Goal: Task Accomplishment & Management: Complete application form

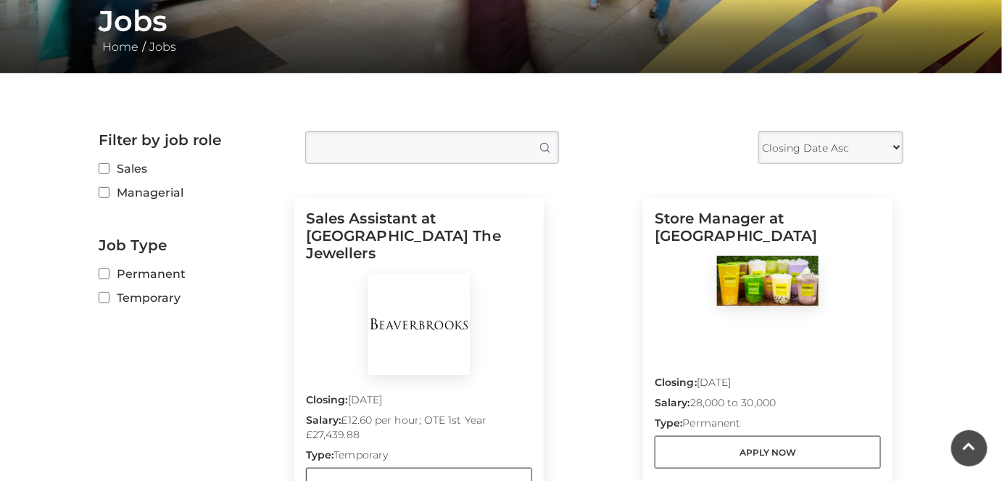
scroll to position [313, 0]
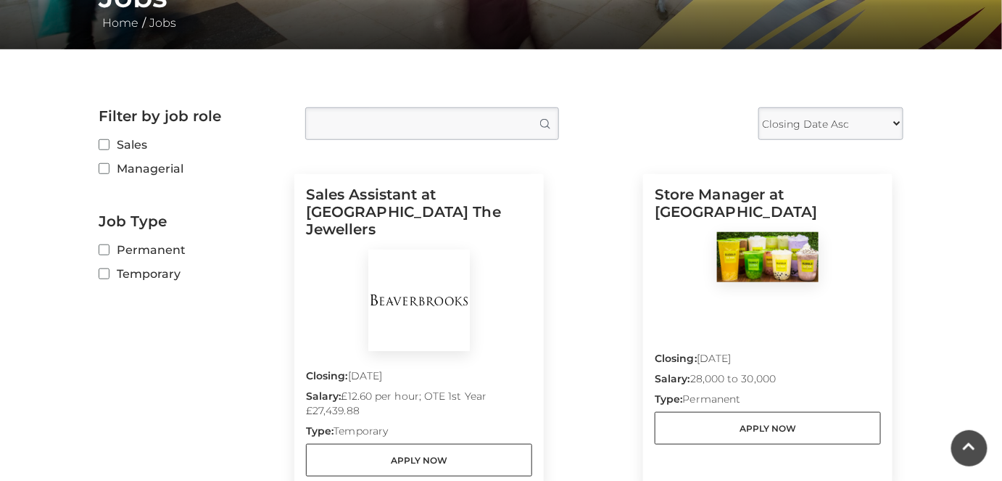
click at [119, 249] on label "Permanent" at bounding box center [191, 250] width 185 height 18
click at [108, 249] on input "Permanent" at bounding box center [103, 250] width 9 height 9
checkbox input "true"
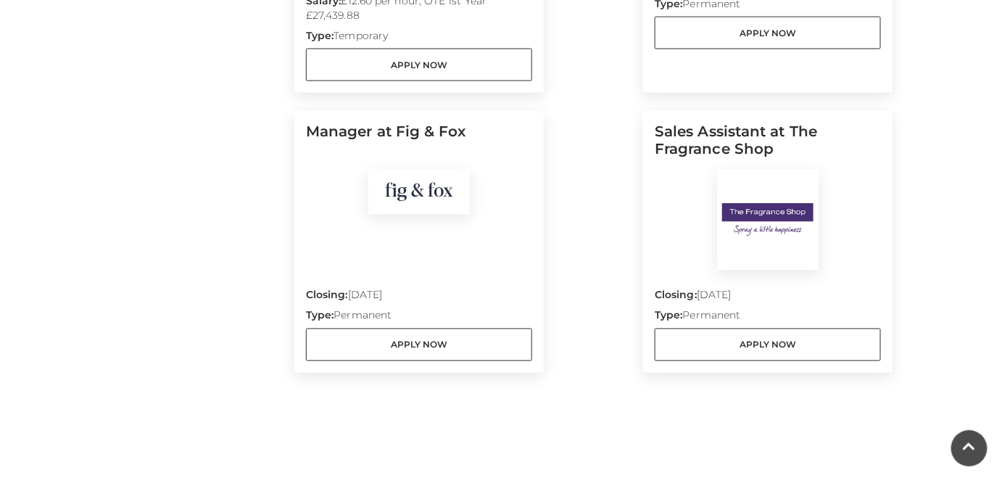
scroll to position [725, 0]
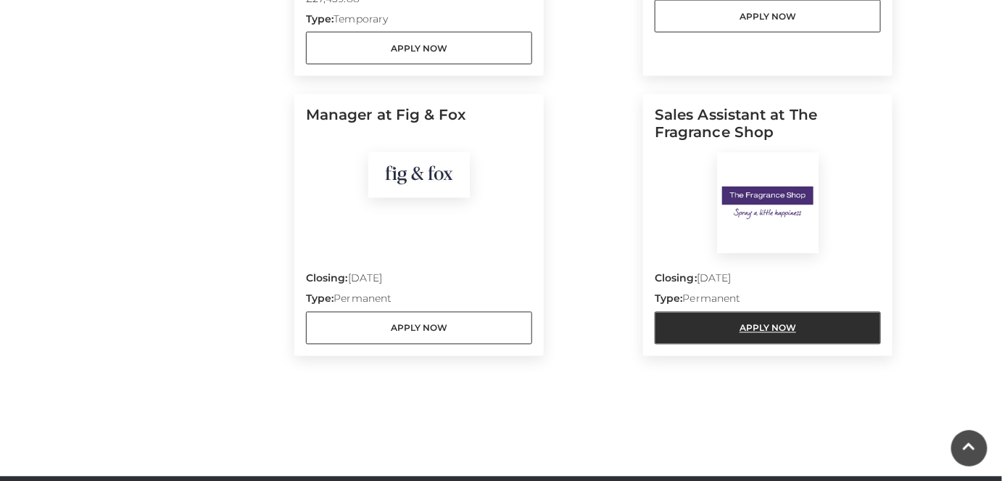
click at [759, 312] on link "Apply Now" at bounding box center [767, 328] width 226 height 33
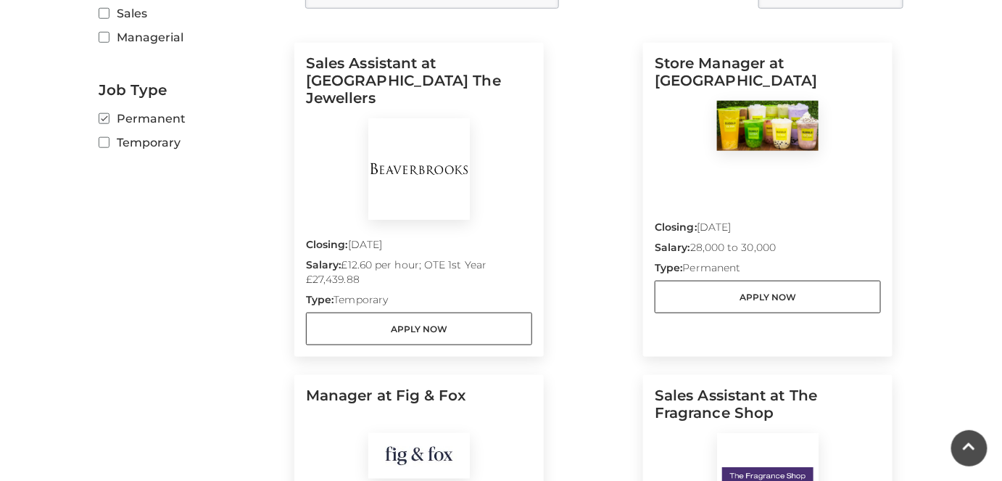
scroll to position [452, 0]
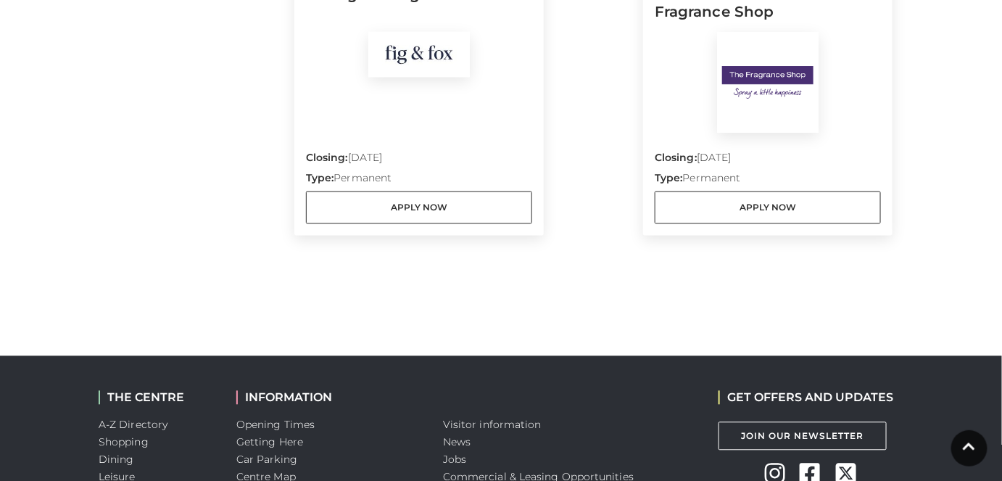
drag, startPoint x: 404, startPoint y: 225, endPoint x: 416, endPoint y: 204, distance: 24.0
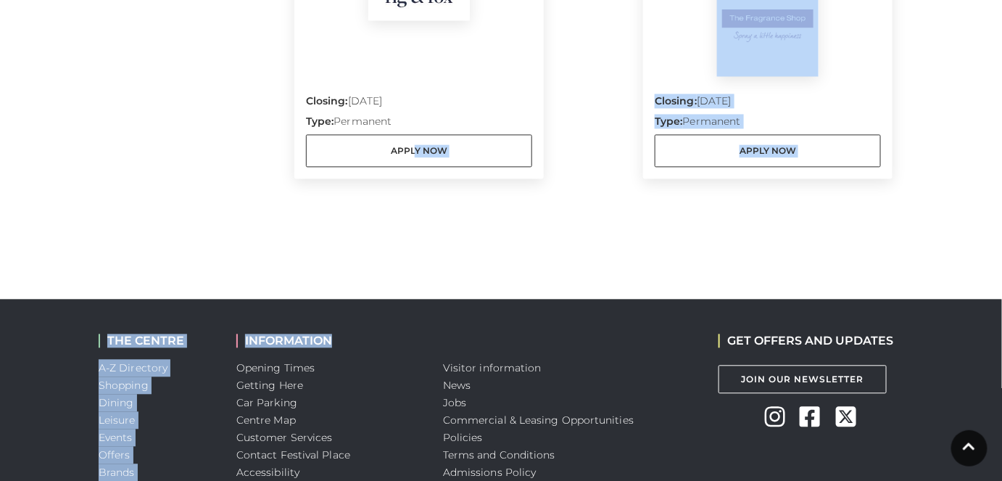
scroll to position [903, 0]
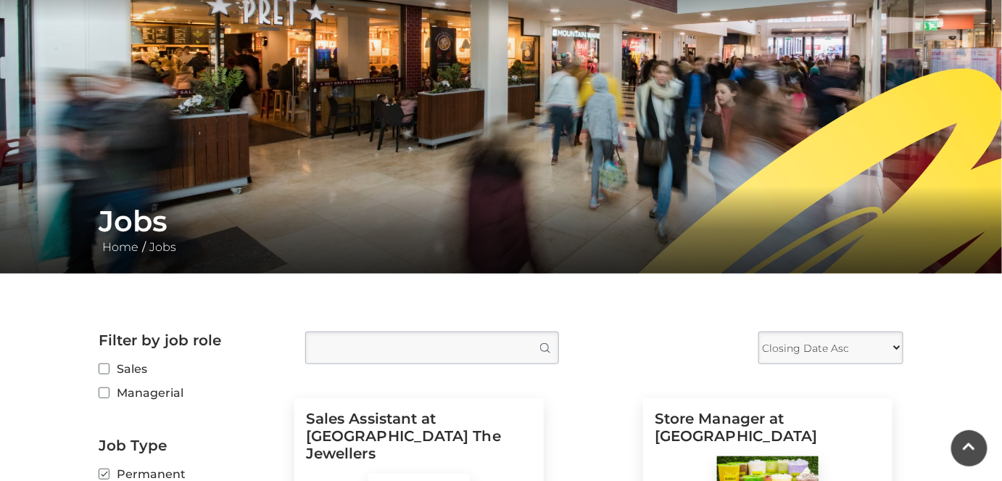
scroll to position [0, 0]
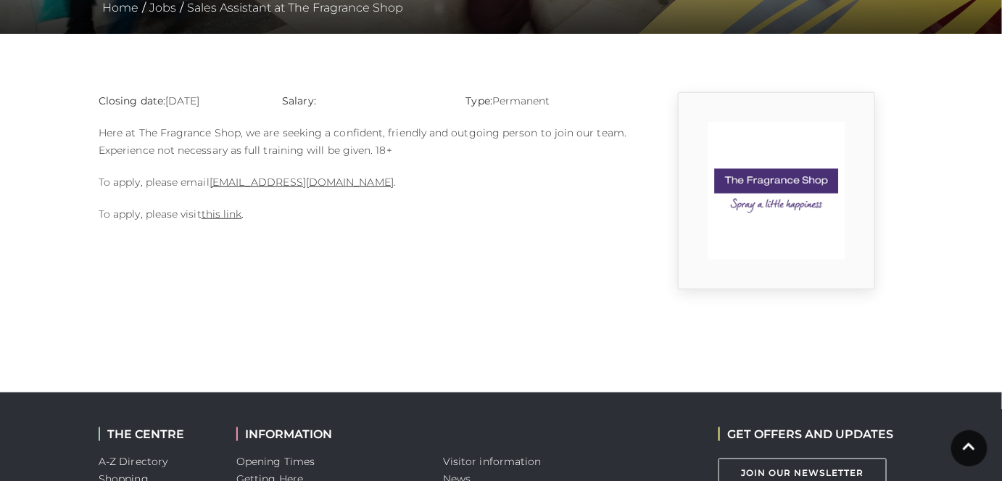
scroll to position [330, 0]
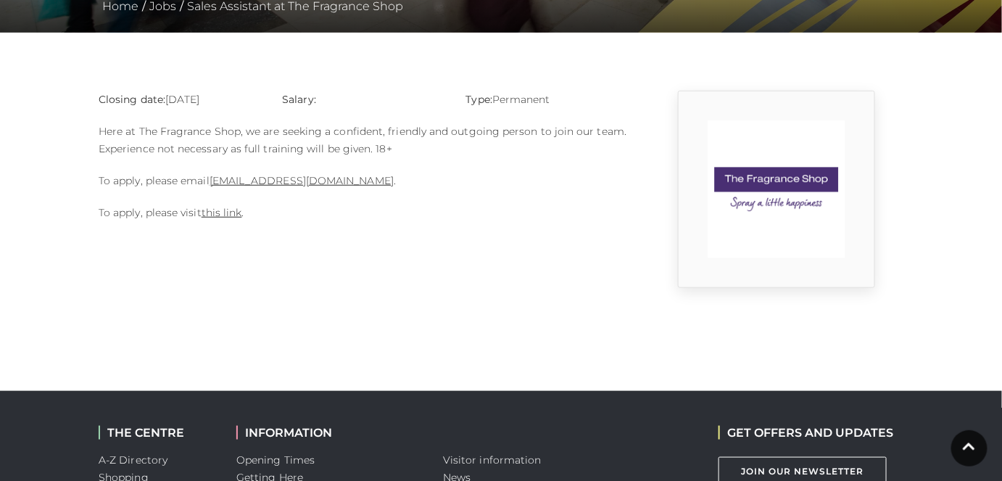
click at [220, 218] on p "To apply, please visit this link ." at bounding box center [363, 212] width 529 height 17
click at [223, 209] on link "this link" at bounding box center [221, 212] width 41 height 13
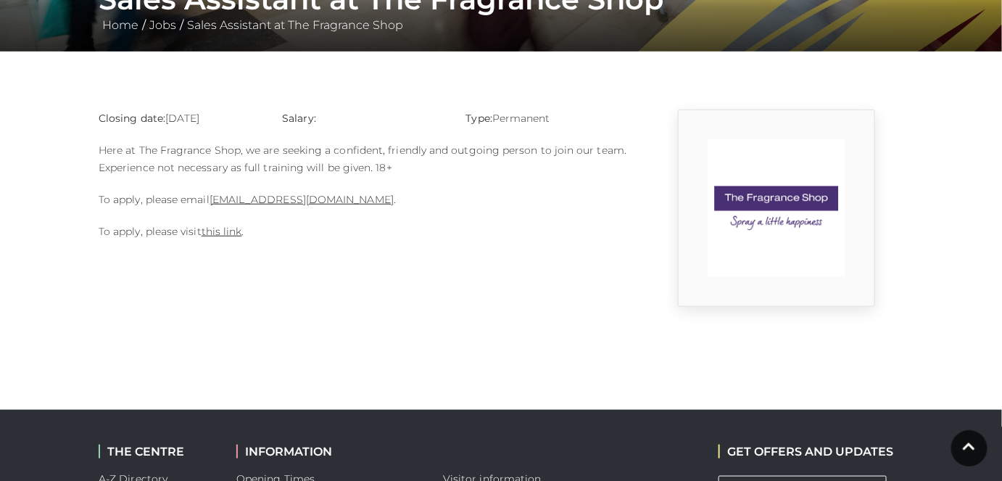
scroll to position [309, 0]
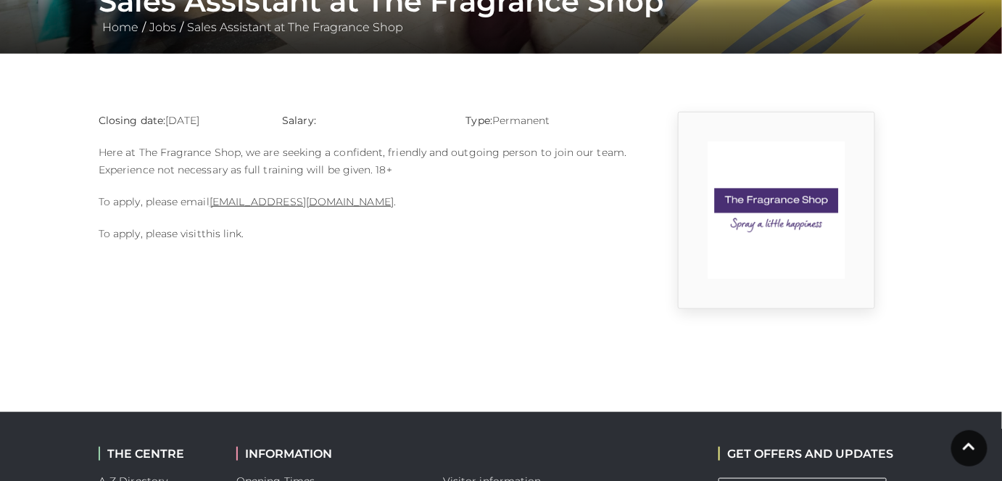
click at [212, 234] on link "this link" at bounding box center [221, 233] width 41 height 13
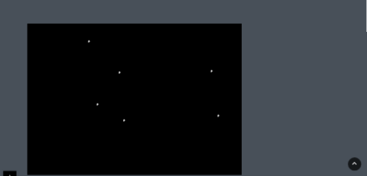
scroll to position [417, 0]
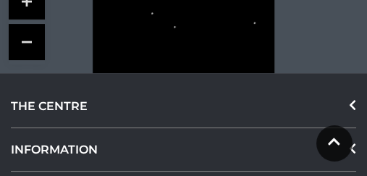
drag, startPoint x: 315, startPoint y: 188, endPoint x: 115, endPoint y: 69, distance: 232.1
click at [115, 69] on icon at bounding box center [184, 9] width 228 height 128
click at [265, 34] on icon at bounding box center [253, 39] width 25 height 15
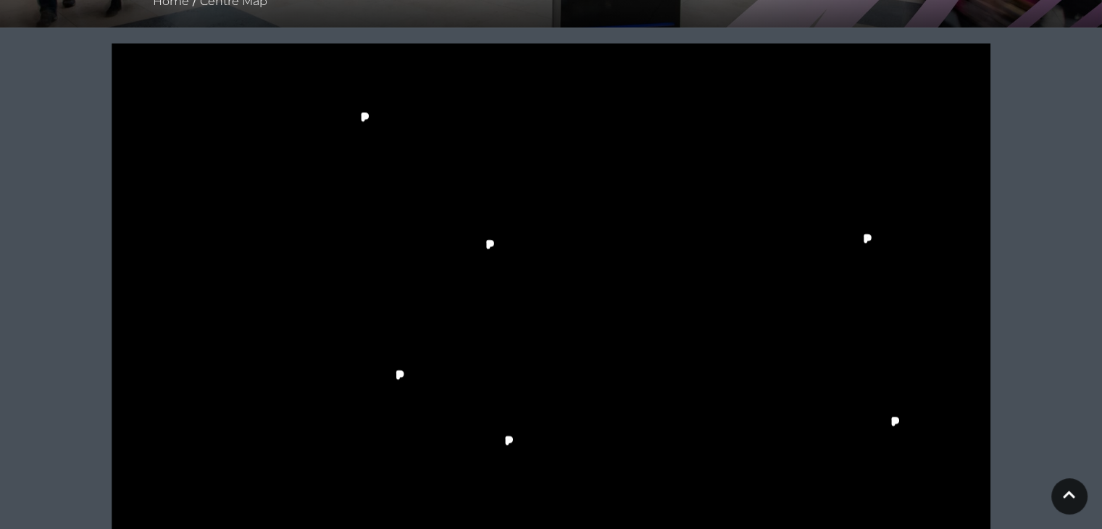
scroll to position [336, 0]
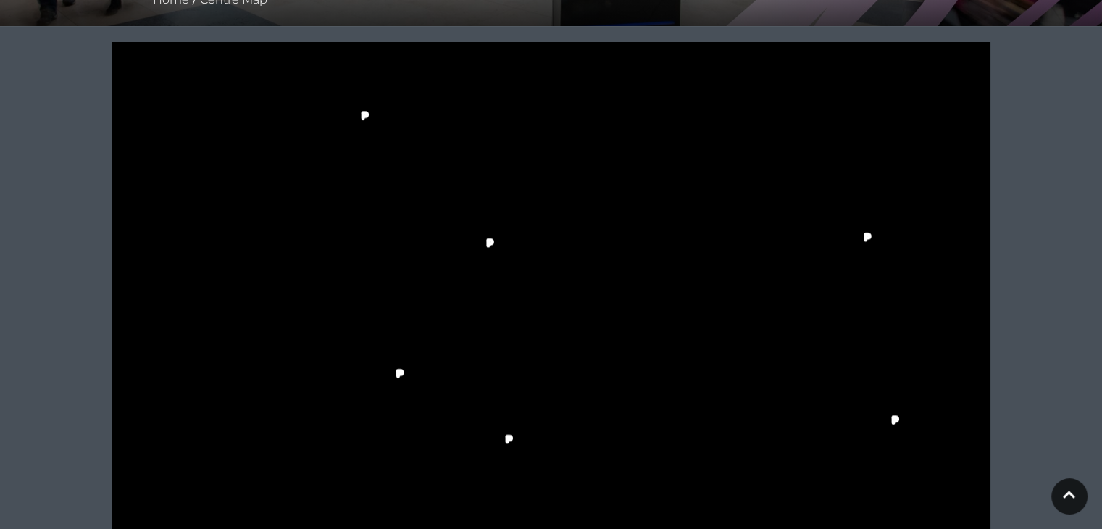
click at [310, 258] on rect at bounding box center [291, 244] width 39 height 88
